Goal: Task Accomplishment & Management: Manage account settings

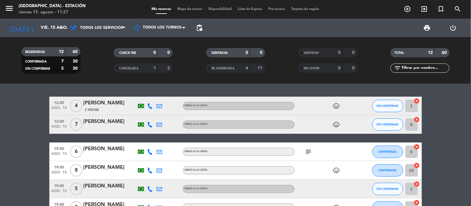
click at [85, 110] on span "2 Visitas" at bounding box center [92, 110] width 14 height 5
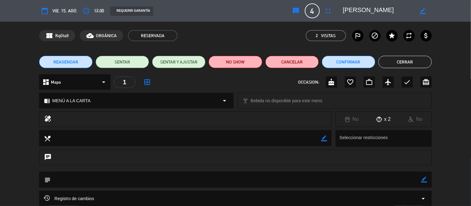
click at [413, 61] on button "Cerrar" at bounding box center [404, 62] width 53 height 12
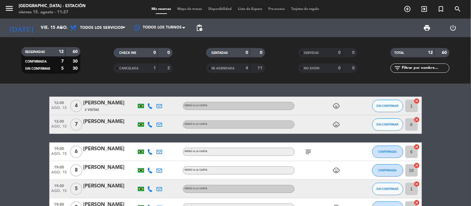
click at [151, 107] on icon at bounding box center [150, 106] width 6 height 6
click at [141, 96] on span "Copiar" at bounding box center [144, 95] width 13 height 7
click at [53, 115] on div "12:00 [DATE]" at bounding box center [59, 124] width 20 height 18
click at [60, 101] on span "12:00" at bounding box center [59, 102] width 16 height 7
click at [153, 123] on div at bounding box center [149, 124] width 9 height 18
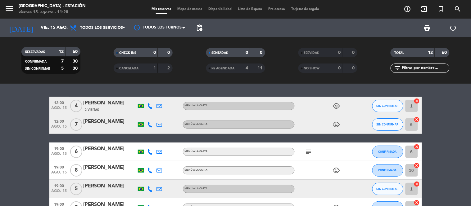
click at [150, 123] on icon at bounding box center [150, 125] width 6 height 6
click at [147, 114] on span "Copiar" at bounding box center [144, 114] width 13 height 7
click at [337, 125] on icon "child_care" at bounding box center [336, 124] width 7 height 7
